Goal: Transaction & Acquisition: Purchase product/service

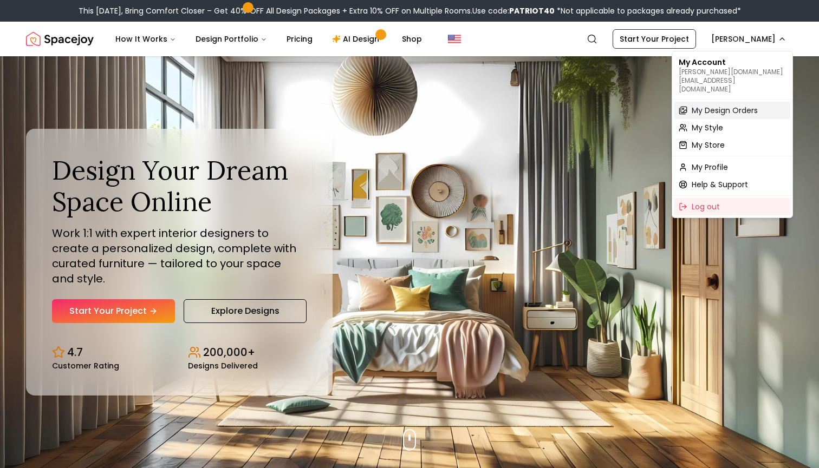
click at [713, 105] on span "My Design Orders" at bounding box center [724, 110] width 66 height 11
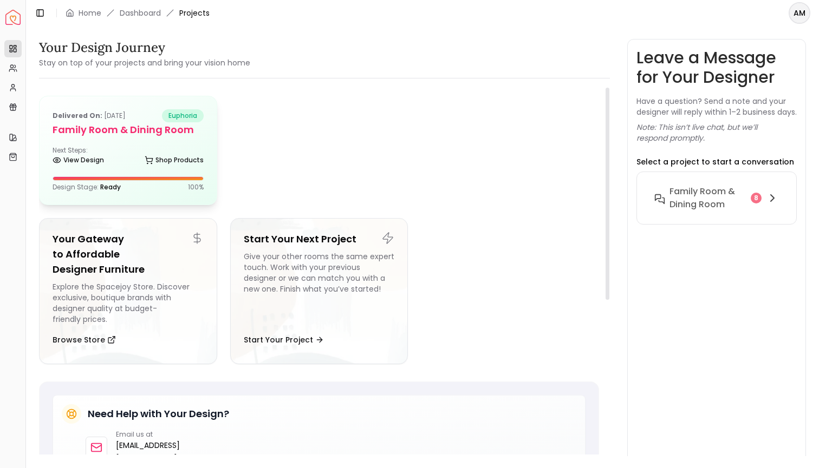
click at [133, 162] on div "View Design Shop Products" at bounding box center [128, 162] width 151 height 11
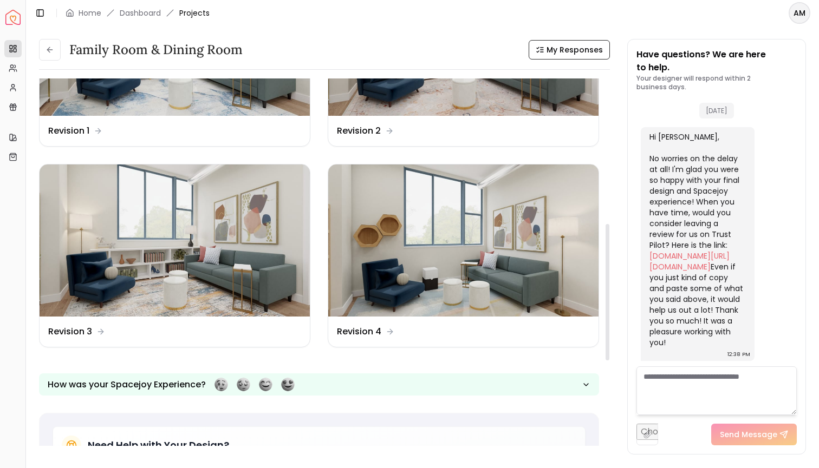
scroll to position [390, 0]
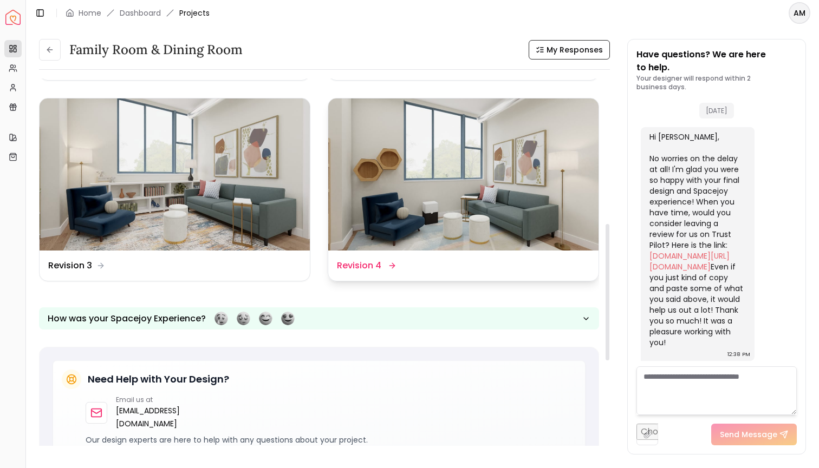
click at [380, 266] on dd "Revision 4" at bounding box center [359, 265] width 44 height 13
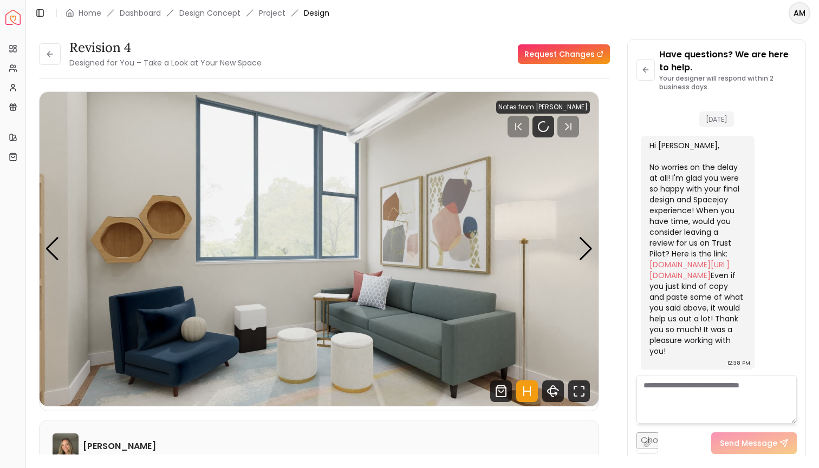
scroll to position [3293, 0]
click at [546, 129] on rect "Pause" at bounding box center [545, 126] width 2 height 9
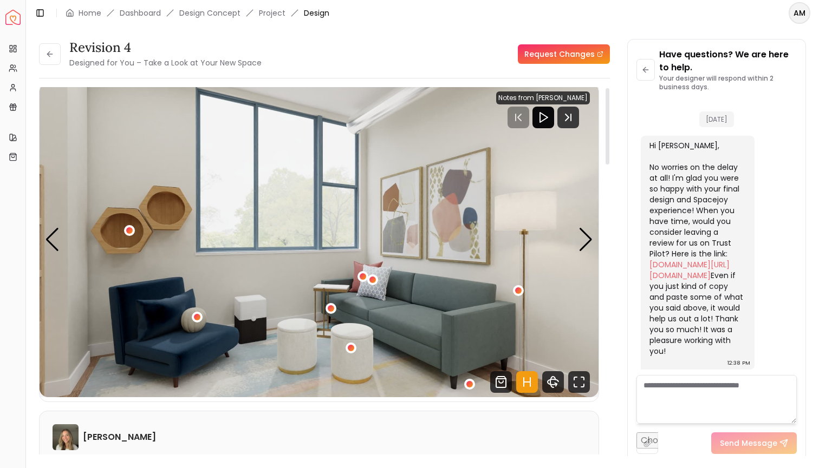
scroll to position [18, 0]
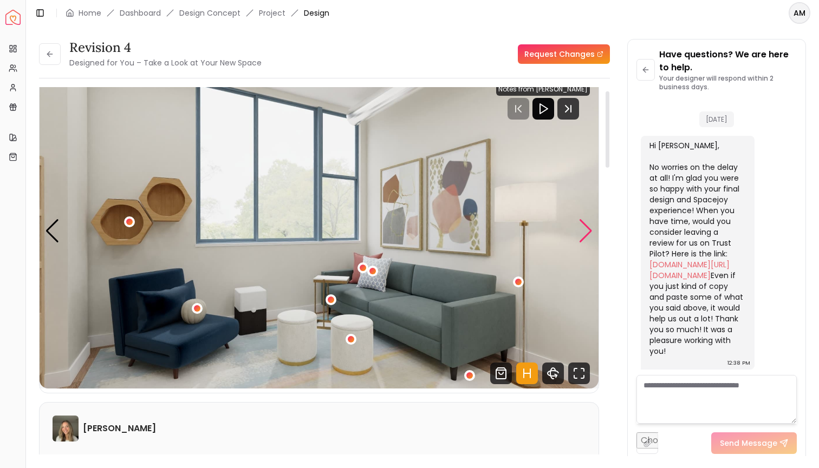
click at [590, 236] on div "Next slide" at bounding box center [585, 231] width 15 height 24
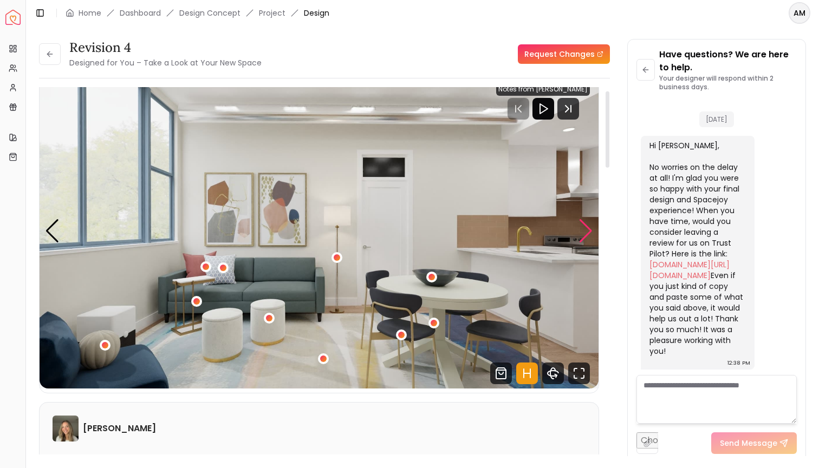
click at [590, 236] on div "Next slide" at bounding box center [585, 231] width 15 height 24
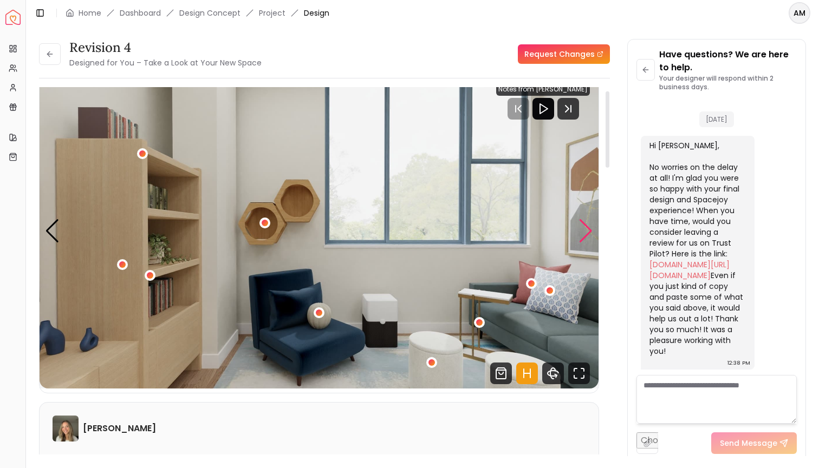
click at [590, 236] on div "Next slide" at bounding box center [585, 231] width 15 height 24
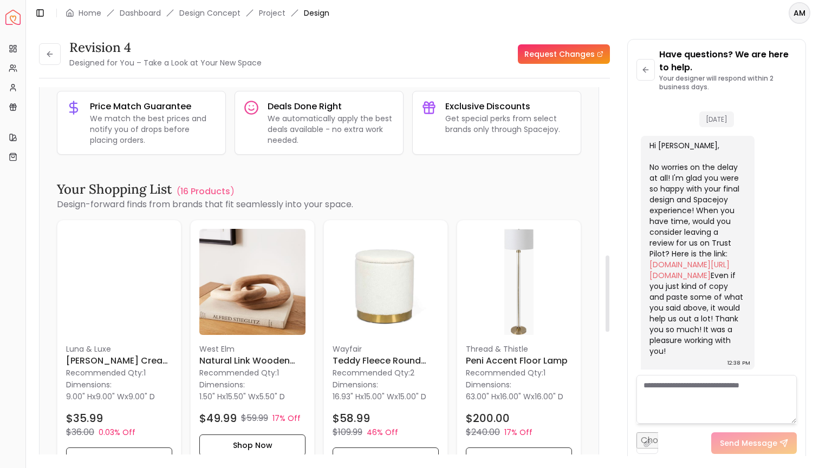
scroll to position [717, 0]
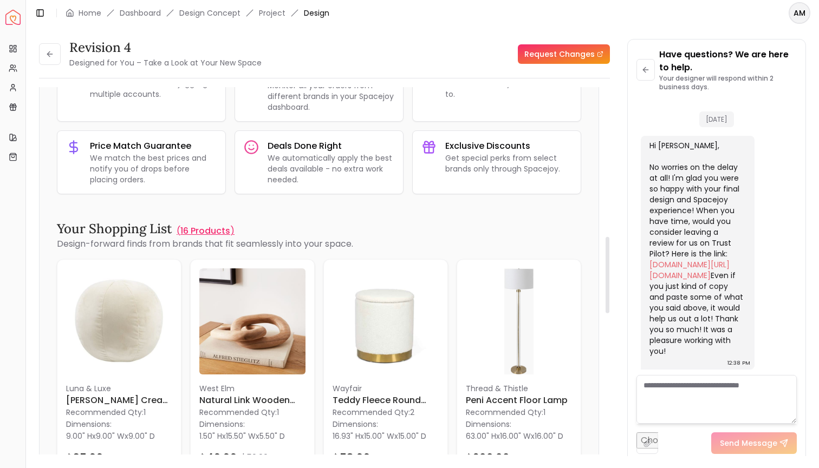
click at [219, 229] on p "16 Products" at bounding box center [205, 231] width 50 height 13
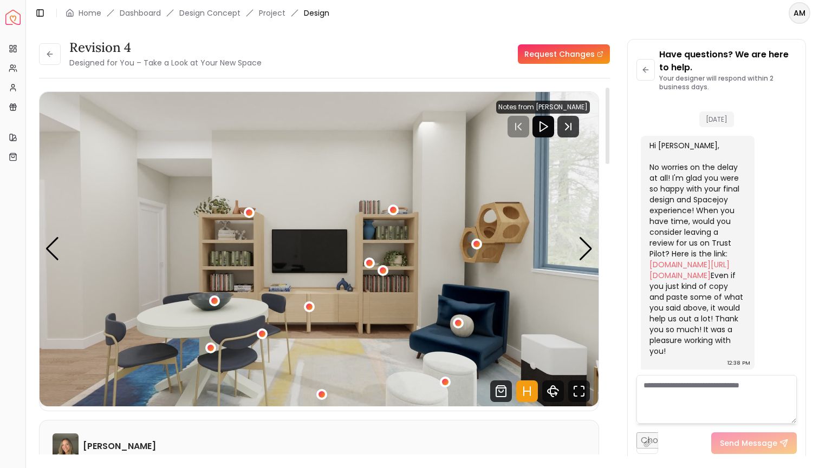
scroll to position [0, 0]
click at [56, 60] on button at bounding box center [50, 54] width 22 height 22
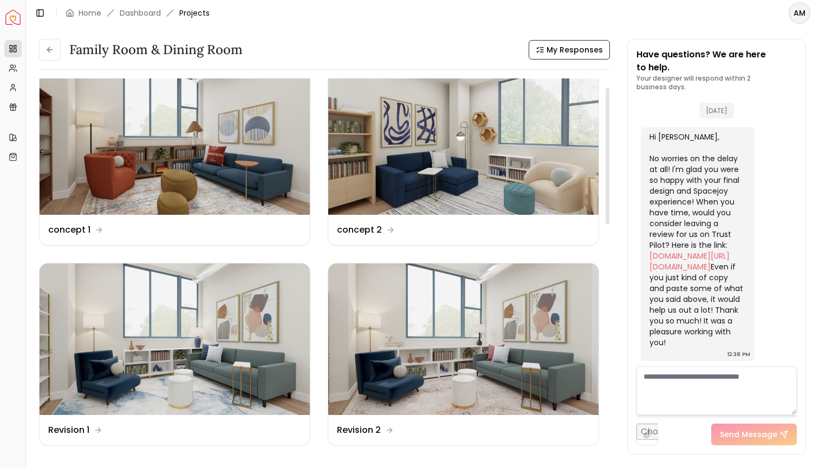
scroll to position [24, 0]
click at [81, 228] on dd "concept 1" at bounding box center [69, 230] width 42 height 13
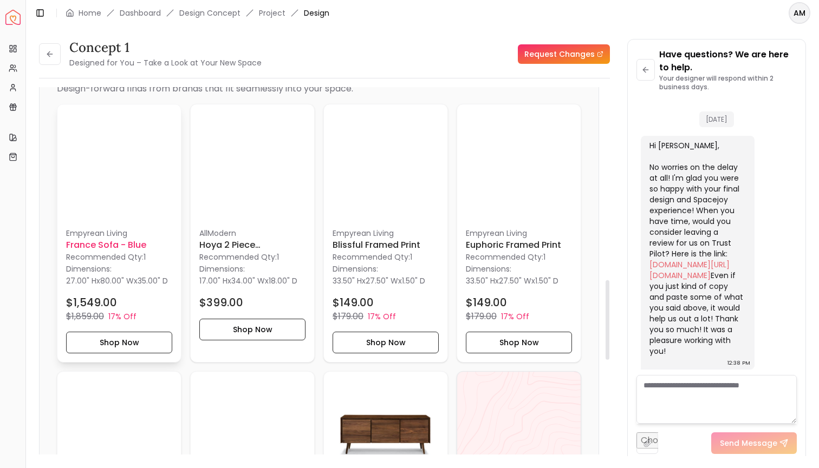
scroll to position [727, 0]
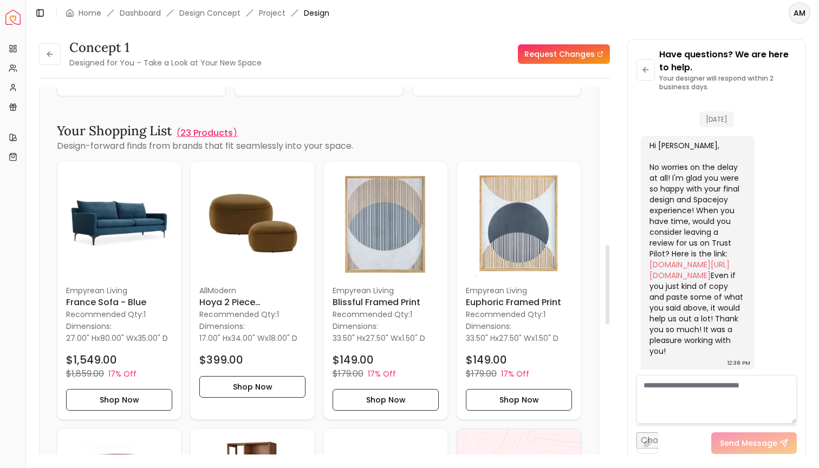
click at [222, 133] on p "23 Products" at bounding box center [206, 133] width 53 height 13
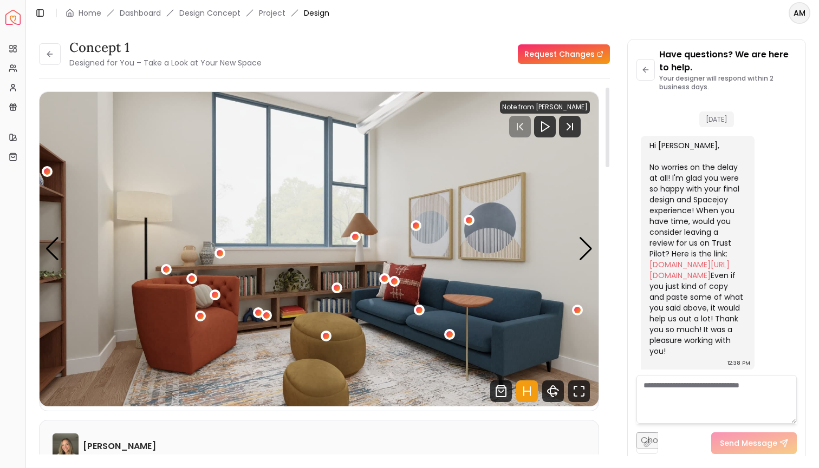
scroll to position [0, 0]
click at [57, 57] on button at bounding box center [50, 54] width 22 height 22
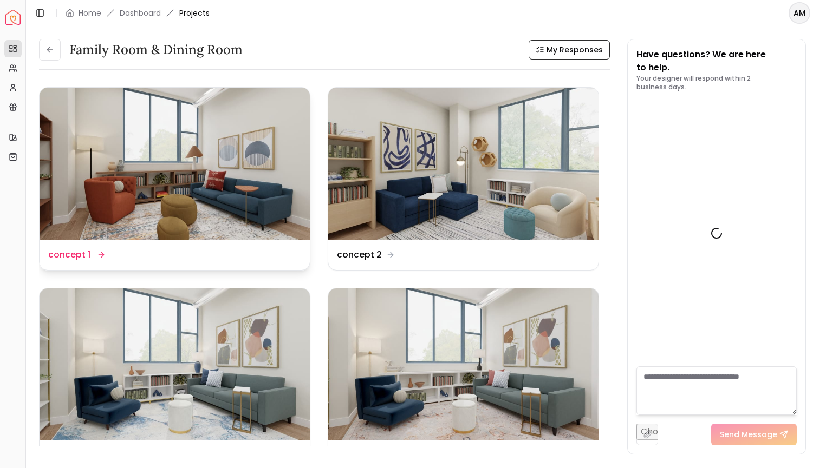
scroll to position [3302, 0]
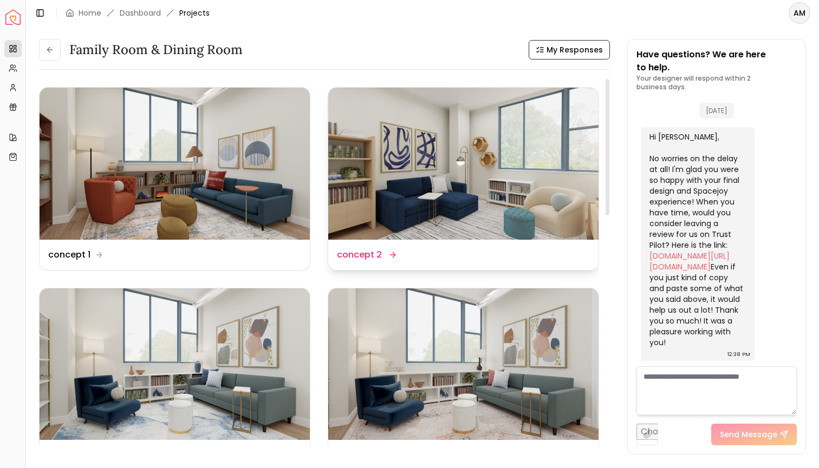
click at [384, 249] on div "Design Name concept 2" at bounding box center [366, 255] width 58 height 13
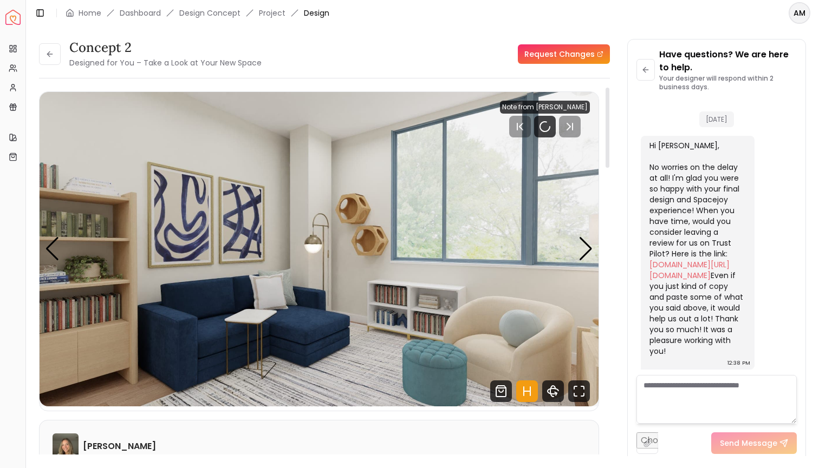
scroll to position [3293, 0]
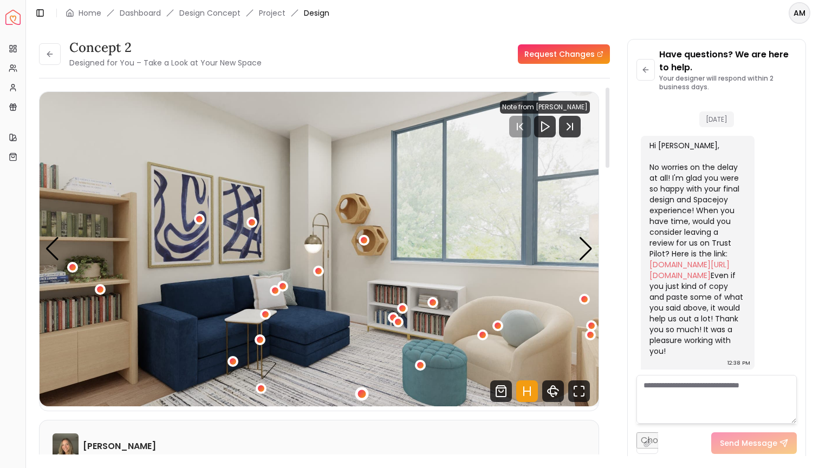
click at [360, 395] on div "1 / 5" at bounding box center [361, 394] width 8 height 8
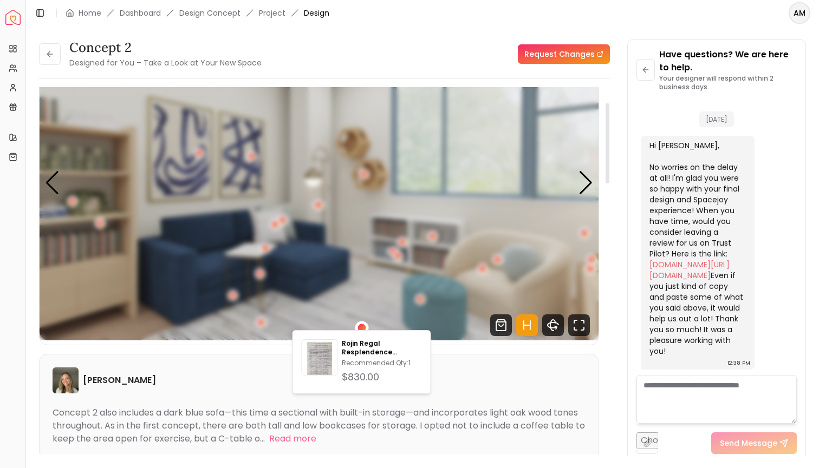
scroll to position [73, 0]
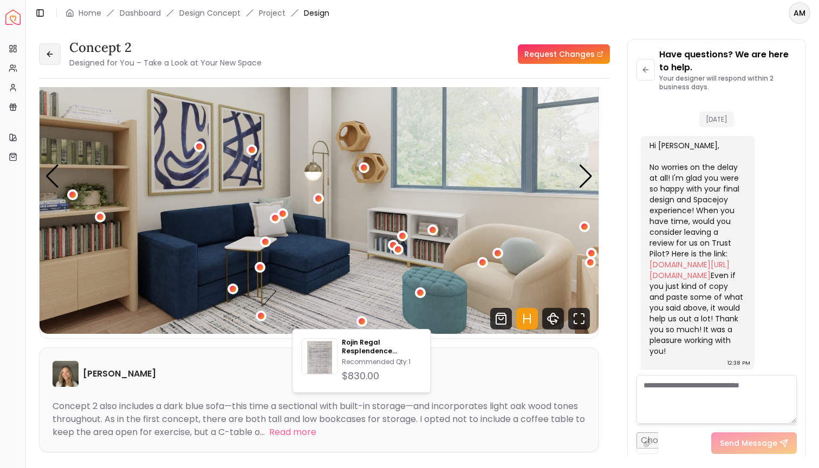
click at [49, 57] on icon at bounding box center [49, 54] width 9 height 9
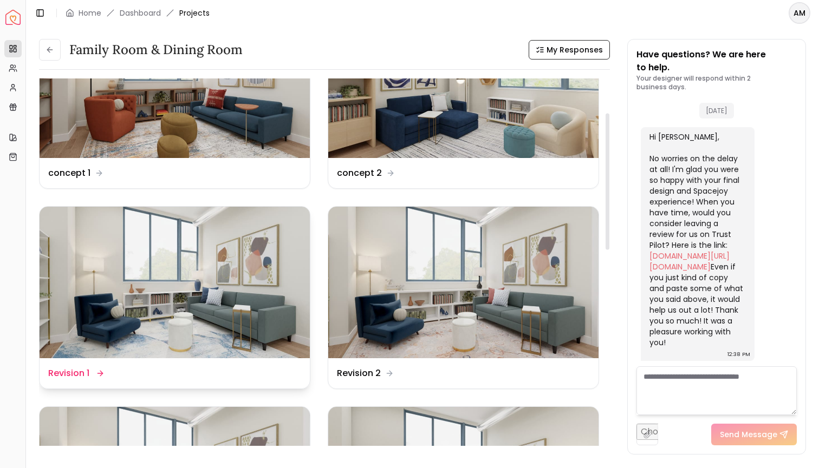
scroll to position [93, 0]
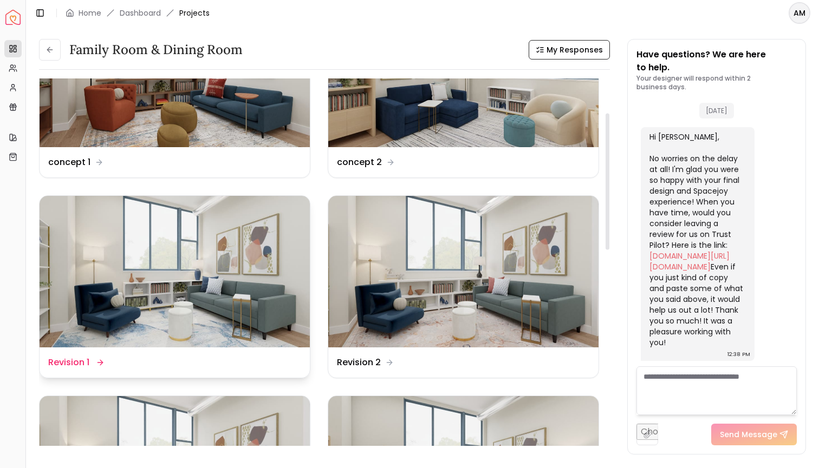
click at [214, 311] on img at bounding box center [175, 272] width 270 height 152
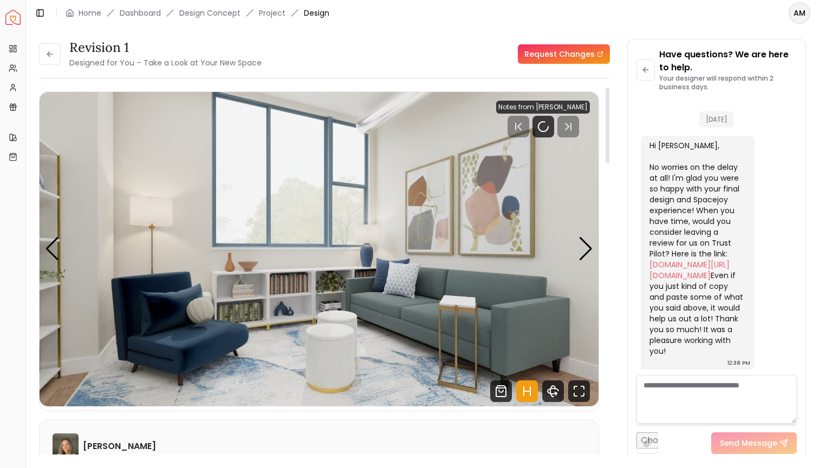
scroll to position [3293, 0]
click at [550, 128] on icon "Pause" at bounding box center [543, 126] width 13 height 13
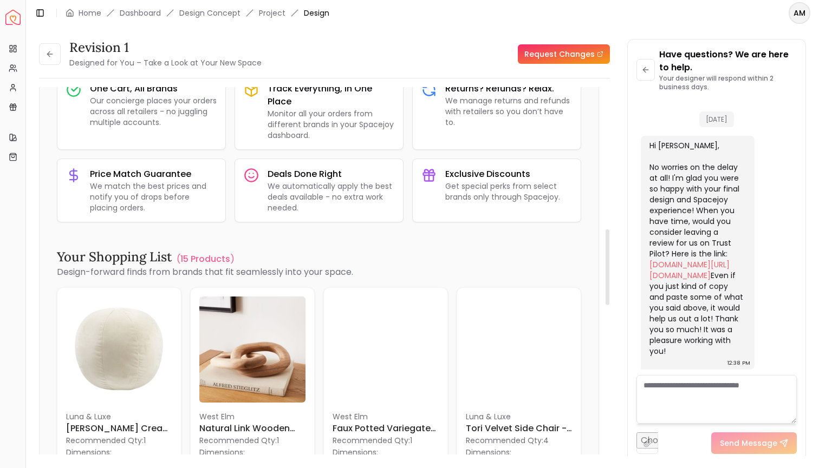
scroll to position [717, 0]
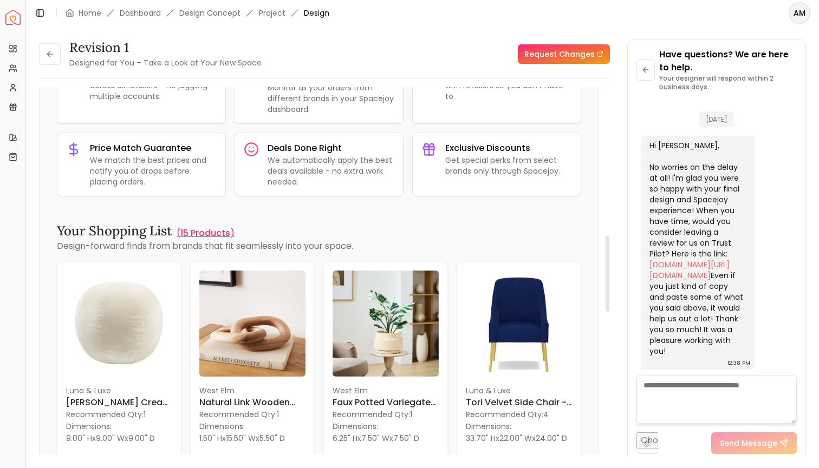
click at [186, 233] on p "15 Products" at bounding box center [205, 233] width 50 height 13
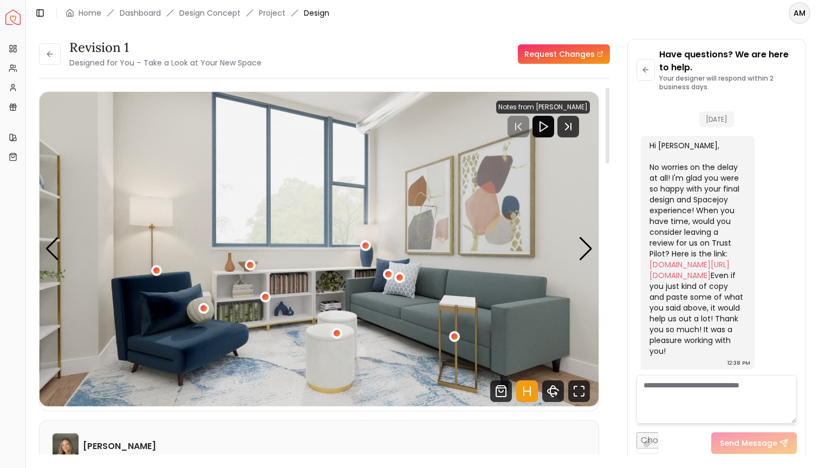
scroll to position [0, 0]
click at [48, 60] on button at bounding box center [50, 54] width 22 height 22
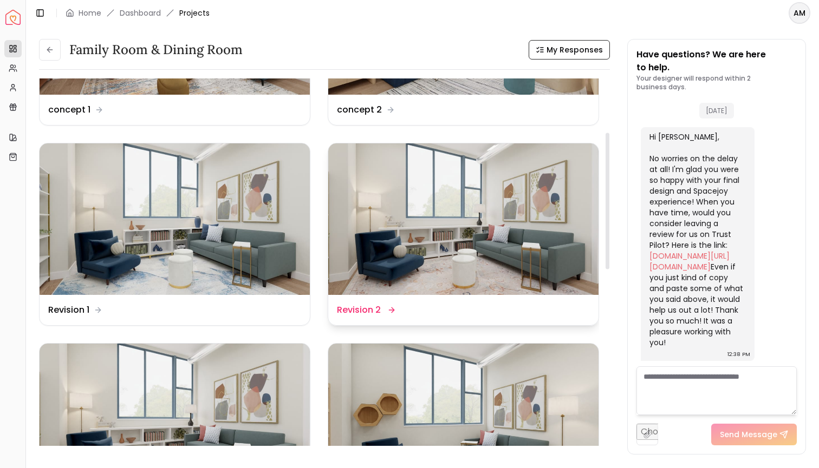
scroll to position [253, 0]
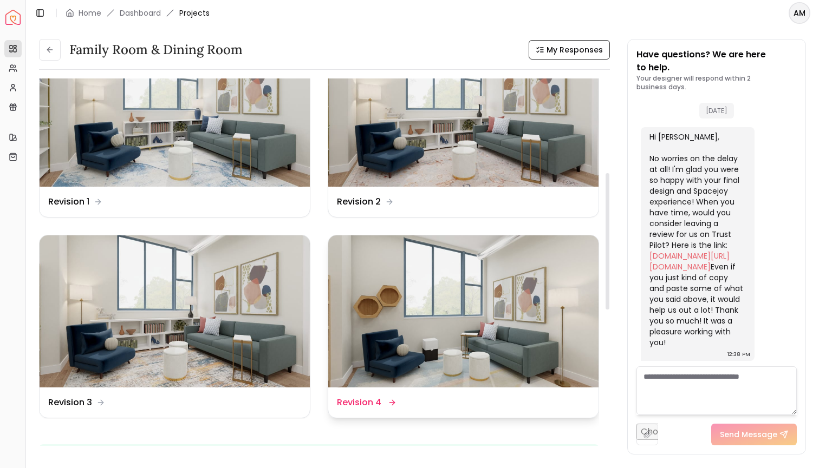
click at [429, 349] on img at bounding box center [463, 312] width 270 height 152
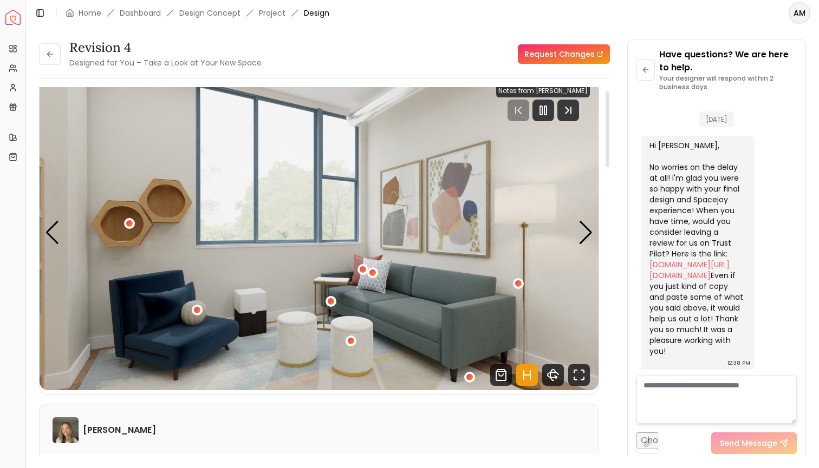
scroll to position [21, 0]
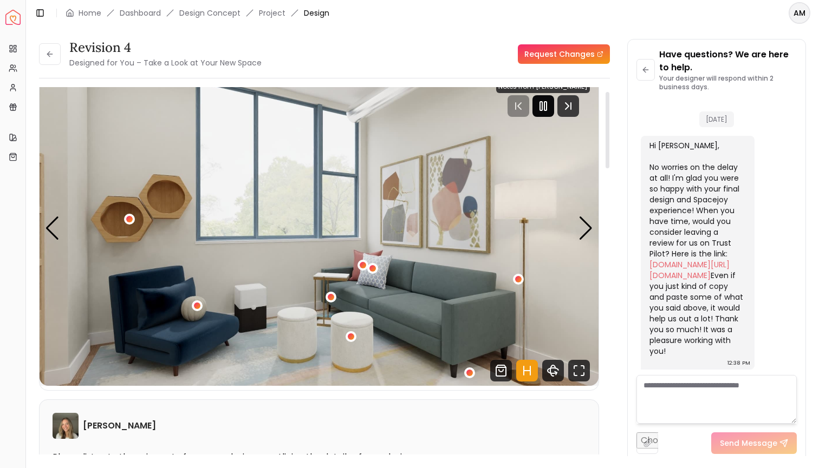
click at [548, 113] on div at bounding box center [543, 106] width 22 height 22
click at [586, 237] on div "Next slide" at bounding box center [585, 229] width 15 height 24
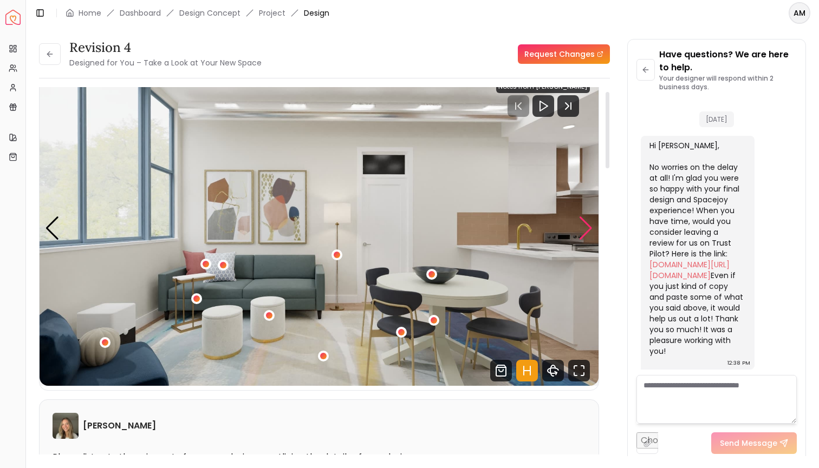
click at [586, 237] on div "Next slide" at bounding box center [585, 229] width 15 height 24
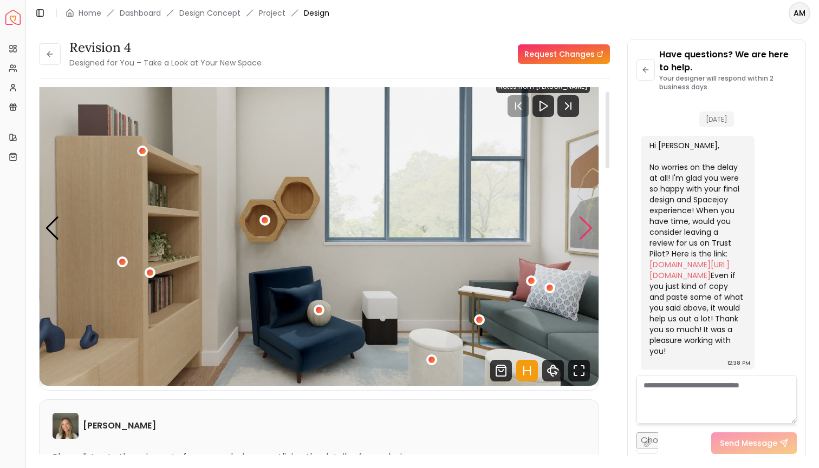
click at [586, 237] on div "Next slide" at bounding box center [585, 229] width 15 height 24
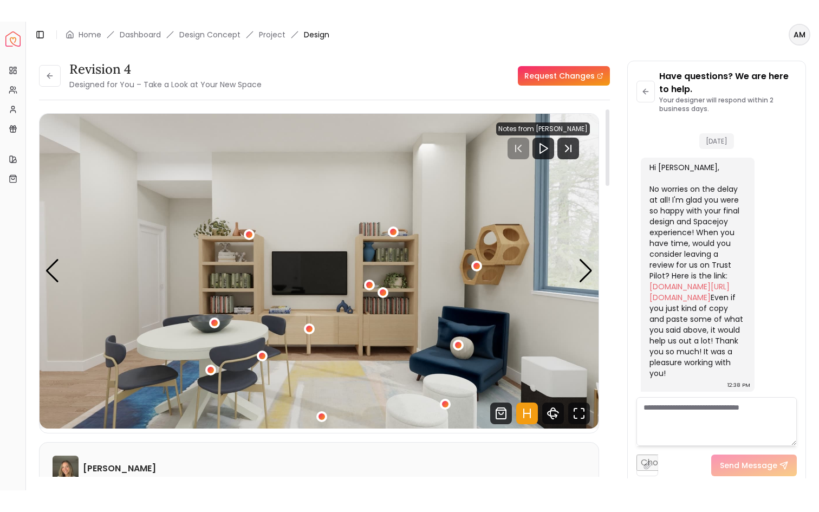
scroll to position [0, 0]
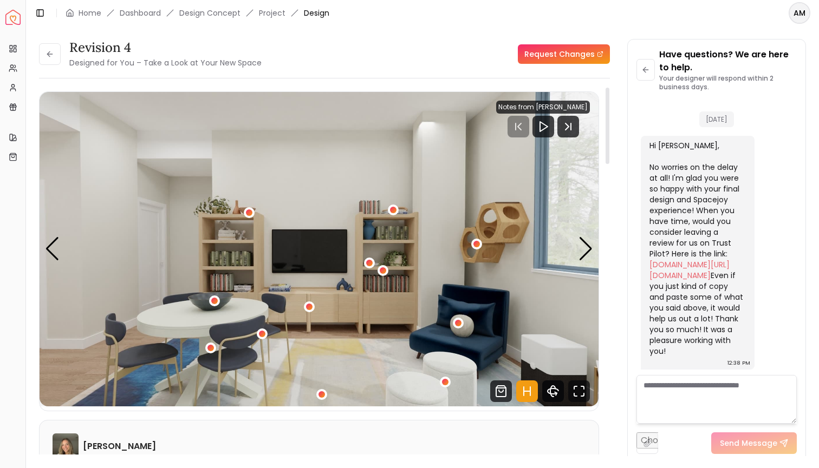
click at [556, 389] on icon "360 View" at bounding box center [552, 391] width 11 height 5
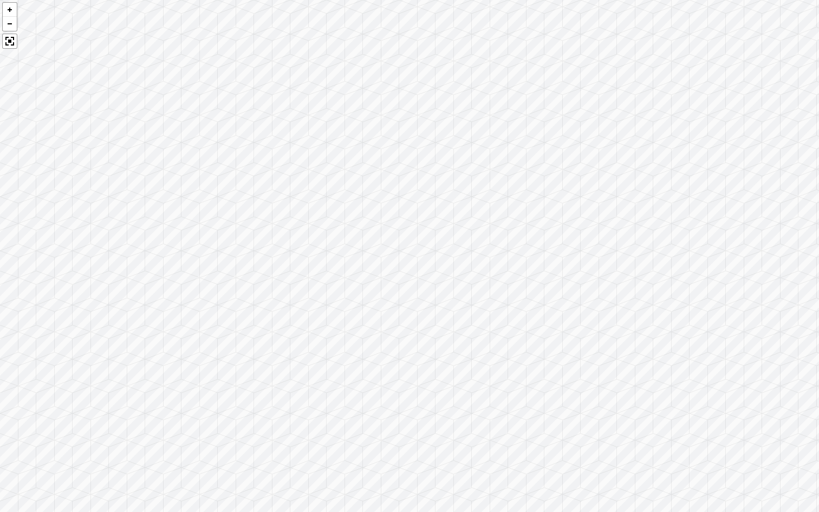
drag, startPoint x: 602, startPoint y: 356, endPoint x: 445, endPoint y: 297, distance: 168.3
click at [445, 297] on div at bounding box center [409, 256] width 819 height 512
drag, startPoint x: 445, startPoint y: 297, endPoint x: 383, endPoint y: 138, distance: 170.5
click at [383, 138] on div at bounding box center [409, 256] width 819 height 512
drag, startPoint x: 480, startPoint y: 165, endPoint x: 412, endPoint y: 37, distance: 145.1
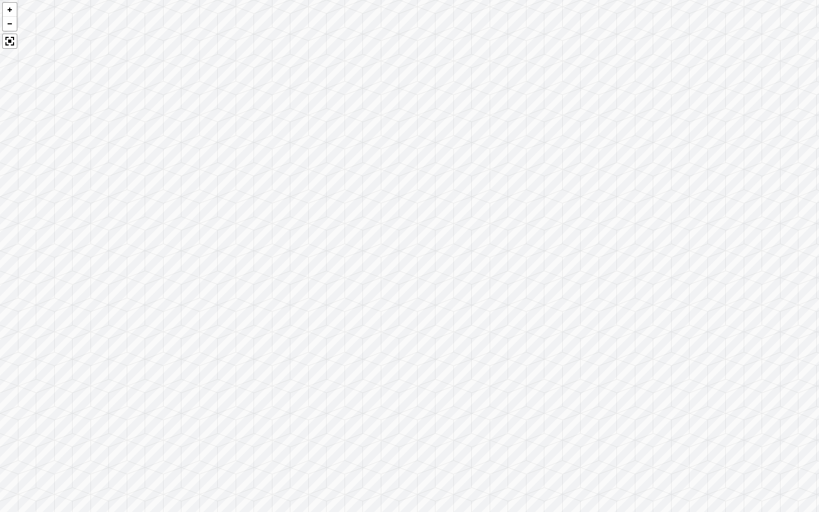
click at [412, 37] on div at bounding box center [409, 256] width 819 height 512
drag, startPoint x: 463, startPoint y: 172, endPoint x: 426, endPoint y: 83, distance: 95.8
click at [426, 83] on div at bounding box center [409, 256] width 819 height 512
drag, startPoint x: 531, startPoint y: 111, endPoint x: 314, endPoint y: 114, distance: 217.1
click at [314, 114] on div at bounding box center [409, 256] width 819 height 512
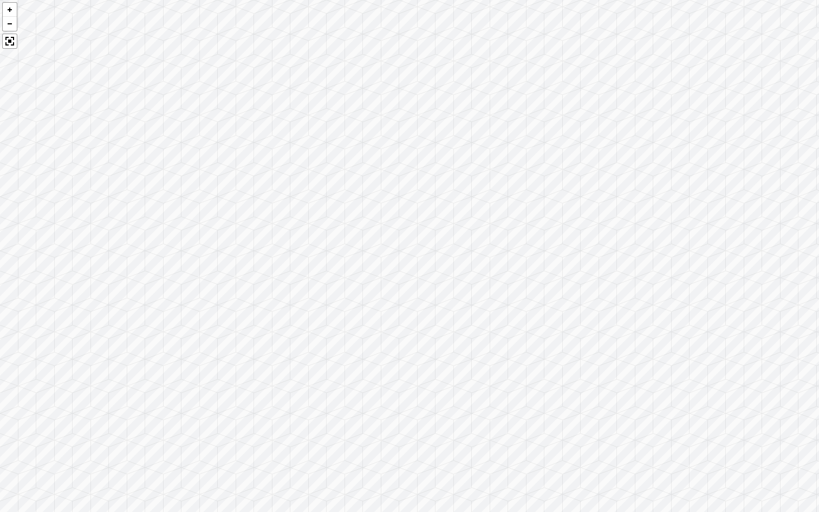
drag, startPoint x: 321, startPoint y: 117, endPoint x: 226, endPoint y: 159, distance: 104.0
click at [226, 159] on div at bounding box center [409, 256] width 819 height 512
drag, startPoint x: 393, startPoint y: 175, endPoint x: 201, endPoint y: 190, distance: 191.7
click at [201, 190] on div at bounding box center [409, 256] width 819 height 512
drag, startPoint x: 320, startPoint y: 171, endPoint x: 207, endPoint y: 201, distance: 117.2
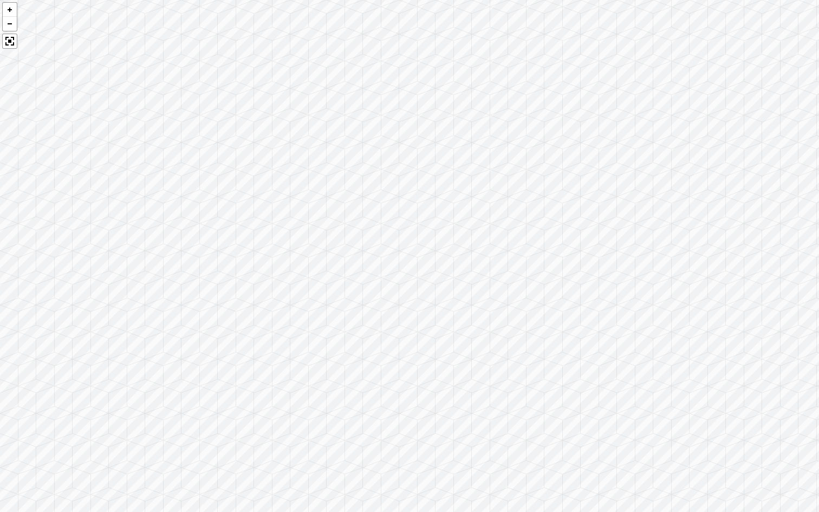
click at [207, 201] on div at bounding box center [409, 256] width 819 height 512
drag, startPoint x: 207, startPoint y: 201, endPoint x: 122, endPoint y: 322, distance: 147.4
click at [122, 322] on div at bounding box center [409, 256] width 819 height 512
drag, startPoint x: 282, startPoint y: 314, endPoint x: 332, endPoint y: 238, distance: 91.2
click at [332, 238] on div at bounding box center [409, 256] width 819 height 512
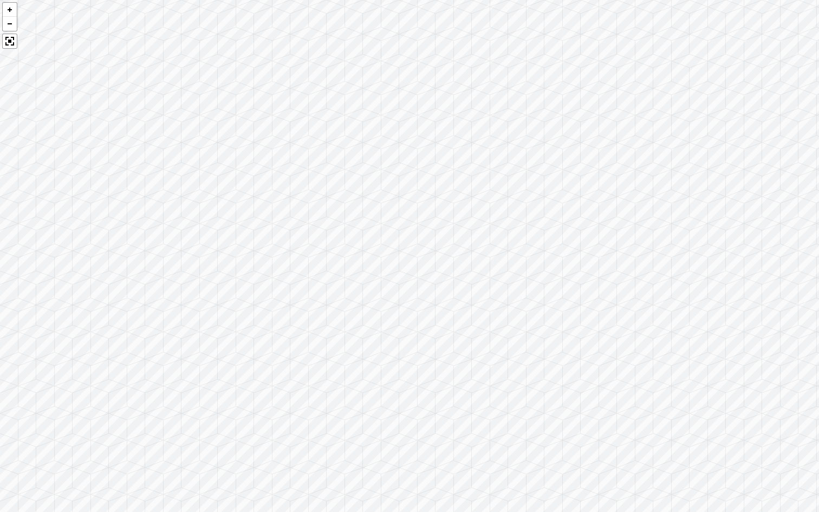
drag, startPoint x: 331, startPoint y: 238, endPoint x: 192, endPoint y: 167, distance: 156.2
click at [192, 167] on div at bounding box center [409, 256] width 819 height 512
drag, startPoint x: 221, startPoint y: 234, endPoint x: 331, endPoint y: 279, distance: 118.7
click at [331, 279] on div at bounding box center [409, 256] width 819 height 512
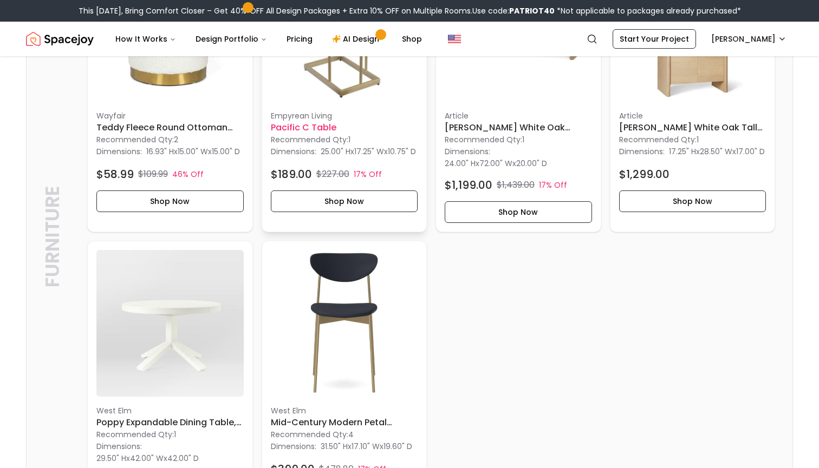
scroll to position [1221, 0]
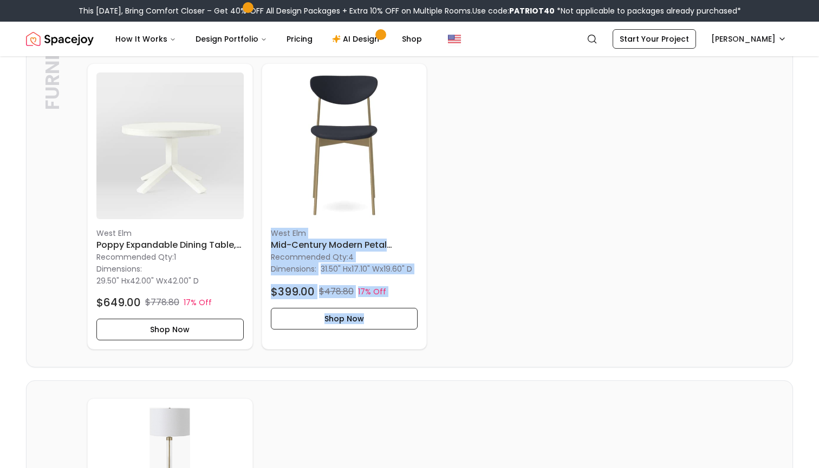
click at [493, 176] on div "Wayfair Teddy Fleece Round Ottoman With Stroage Recommended Qty: 2 Dimensions: …" at bounding box center [431, 59] width 688 height 582
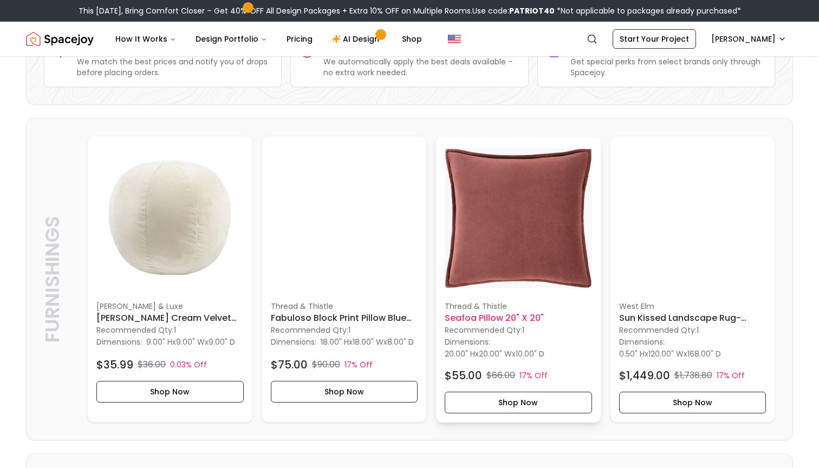
scroll to position [221, 0]
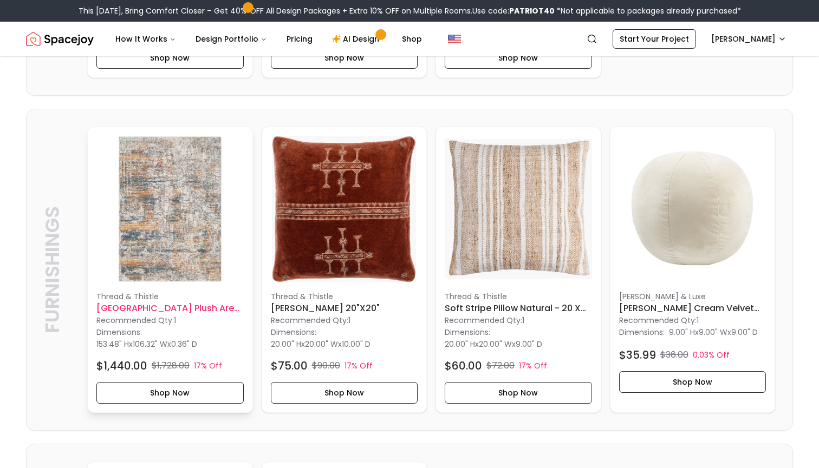
scroll to position [1790, 0]
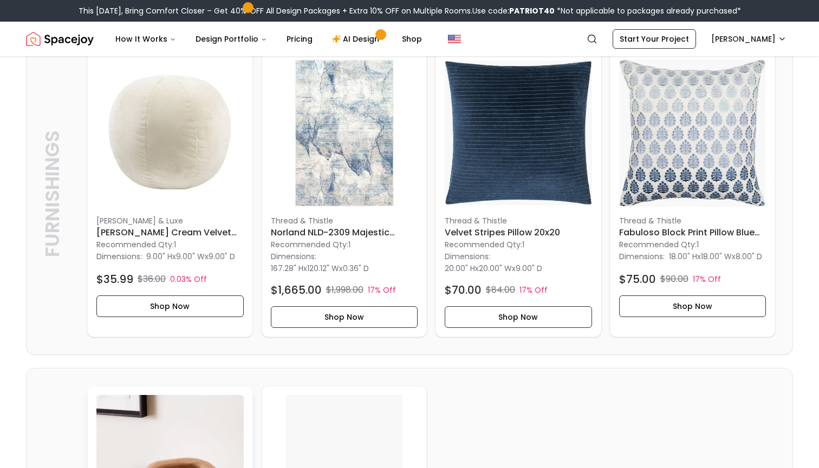
scroll to position [207, 0]
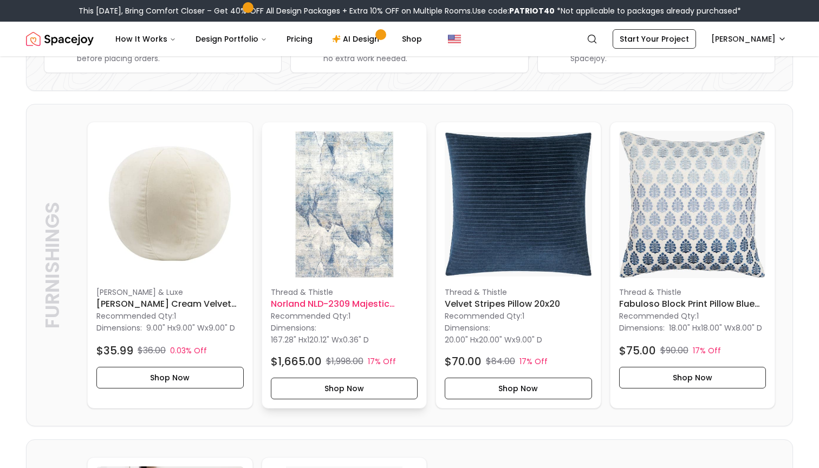
click at [350, 304] on h6 "Norland NLD-2309 Majestic Medallion Carpet 10' x 13'11"" at bounding box center [344, 304] width 147 height 13
